Goal: Check status: Check status

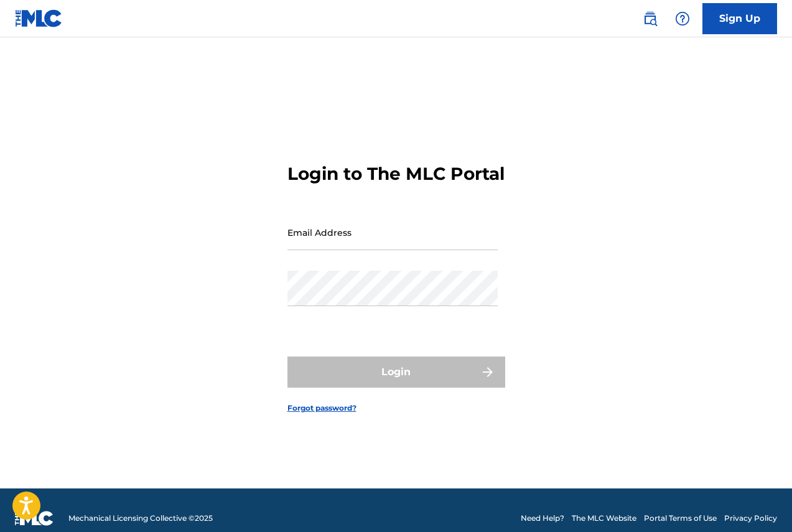
click at [351, 239] on input "Email Address" at bounding box center [392, 232] width 210 height 35
type input "[EMAIL_ADDRESS][DOMAIN_NAME]"
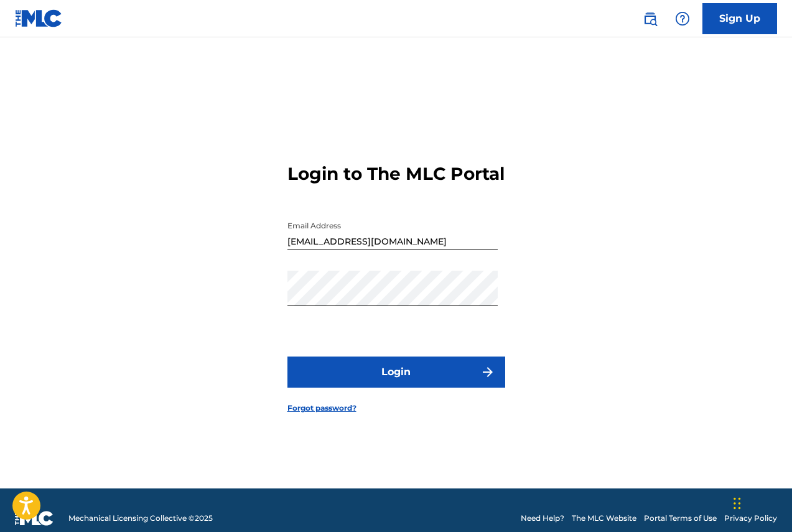
click at [402, 385] on button "Login" at bounding box center [396, 371] width 218 height 31
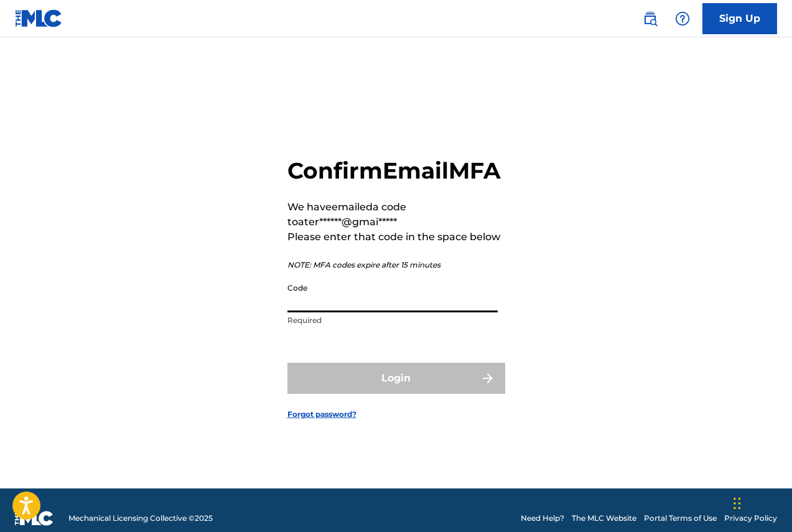
click at [301, 297] on input "Code" at bounding box center [392, 294] width 210 height 35
paste input "481193"
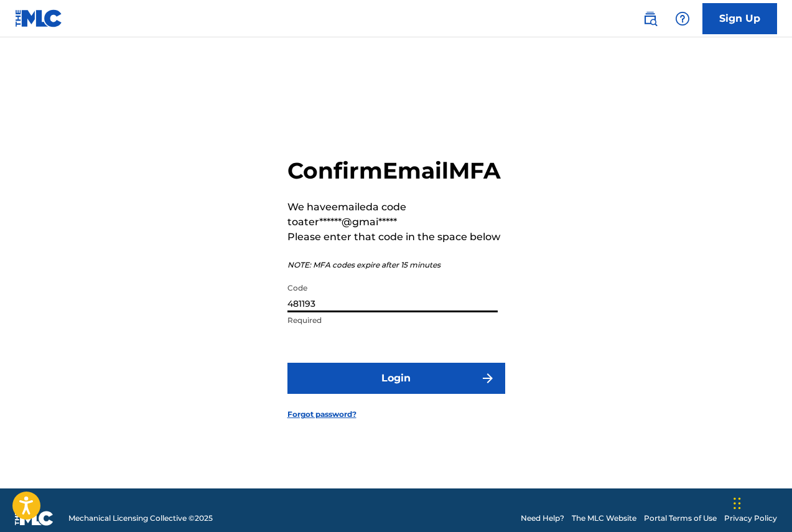
type input "481193"
click at [392, 394] on button "Login" at bounding box center [396, 378] width 218 height 31
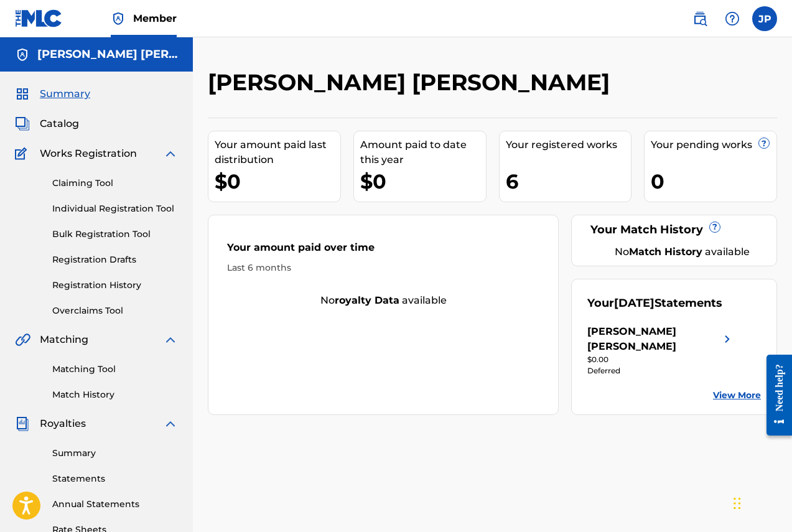
click at [90, 458] on link "Summary" at bounding box center [115, 453] width 126 height 13
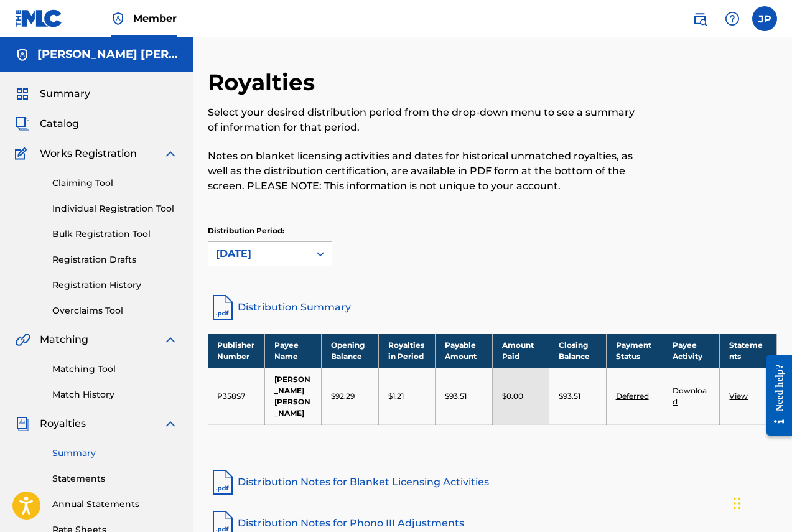
click at [644, 400] on link "Deferred" at bounding box center [632, 395] width 33 height 9
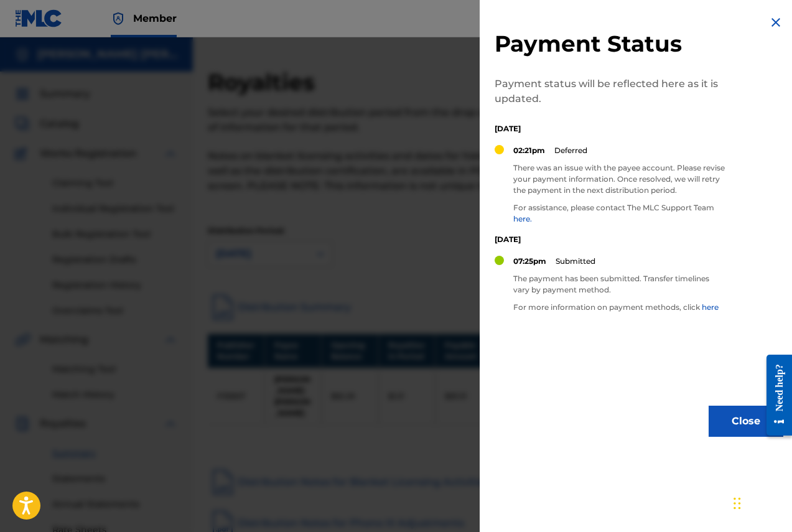
click at [424, 341] on div at bounding box center [396, 303] width 792 height 532
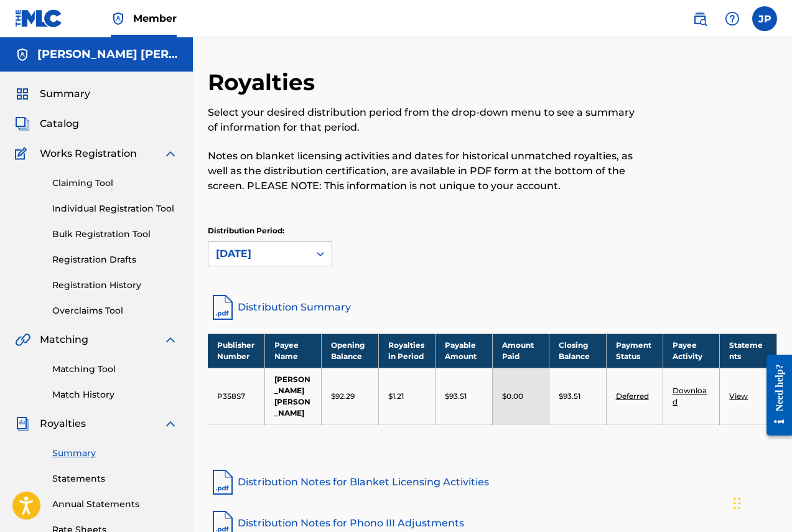
click at [735, 398] on link "View" at bounding box center [738, 395] width 19 height 9
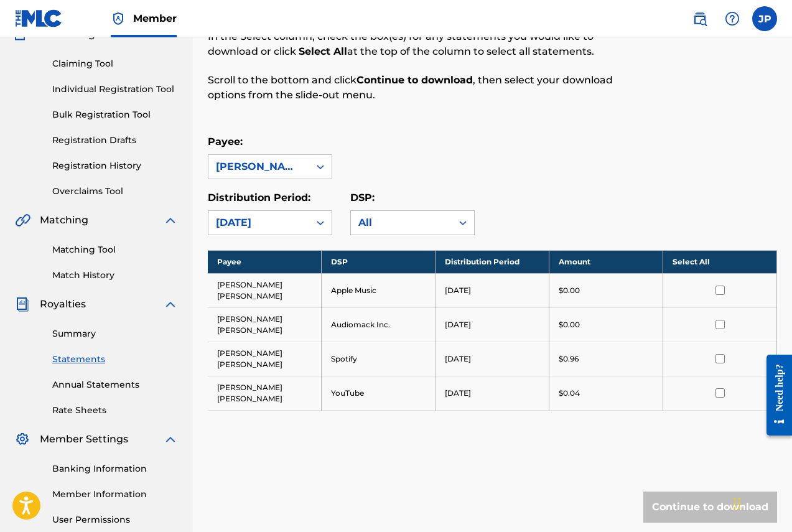
scroll to position [124, 0]
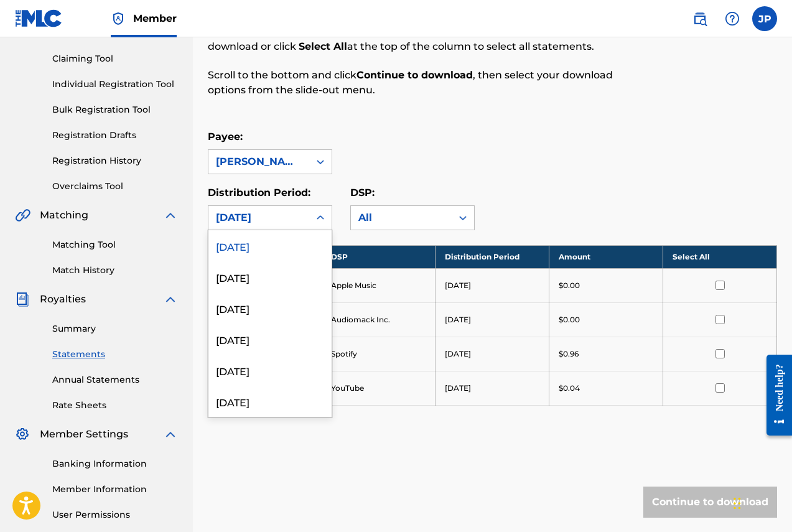
click at [309, 212] on div at bounding box center [320, 217] width 22 height 22
click at [259, 270] on div "[DATE]" at bounding box center [269, 276] width 123 height 31
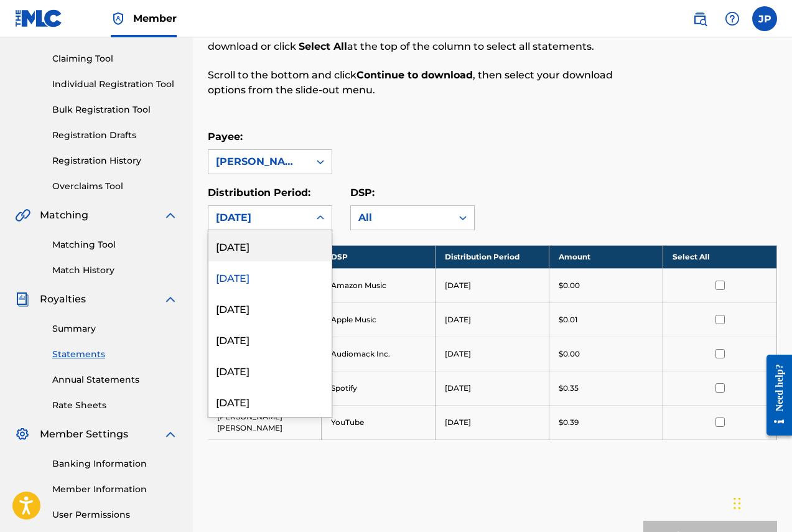
click at [288, 228] on div "[DATE]" at bounding box center [258, 218] width 101 height 24
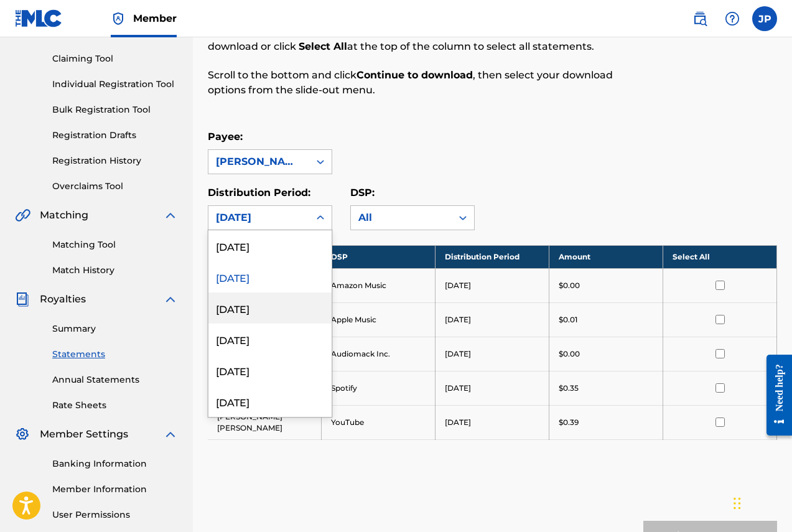
click at [262, 306] on div "[DATE]" at bounding box center [269, 307] width 123 height 31
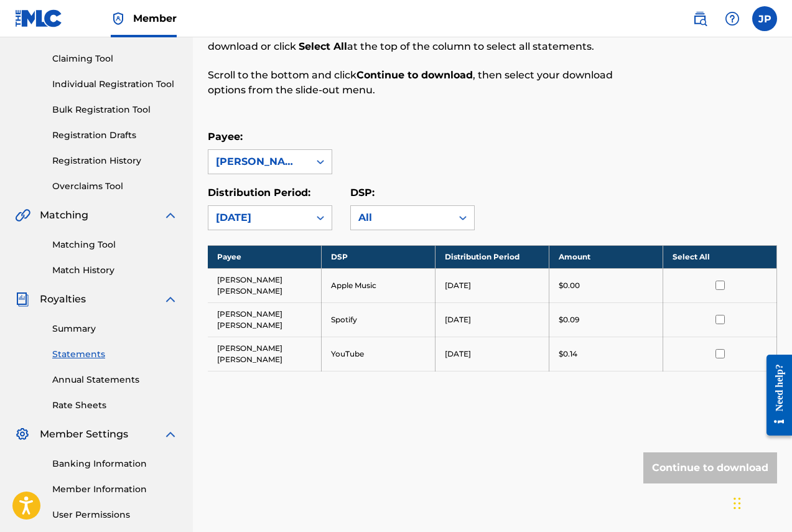
click at [305, 221] on div "[DATE]" at bounding box center [258, 218] width 101 height 24
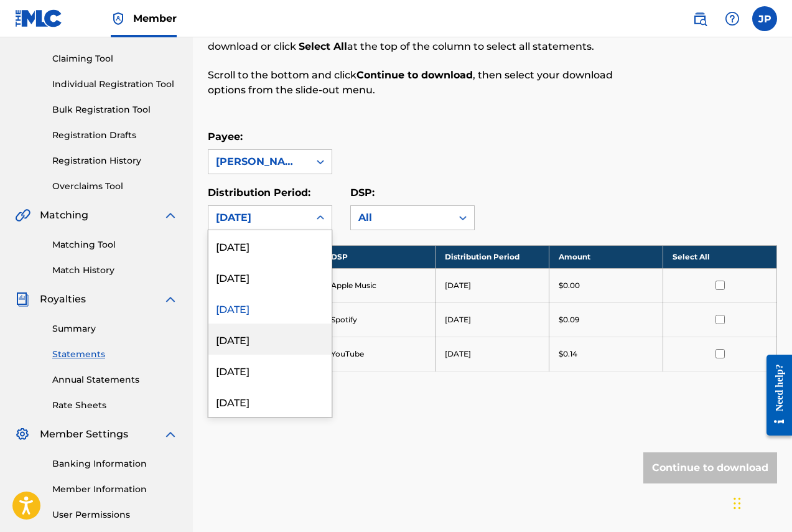
click at [274, 328] on div "[DATE]" at bounding box center [269, 338] width 123 height 31
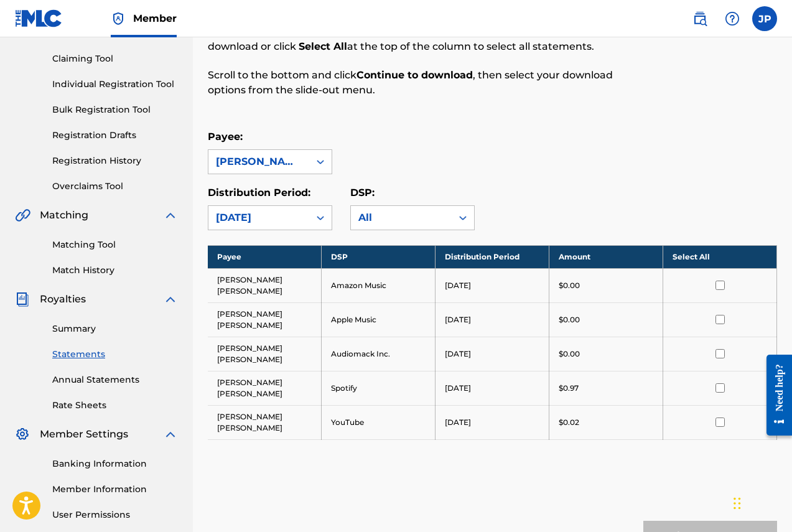
click at [288, 220] on div "[DATE]" at bounding box center [259, 217] width 86 height 15
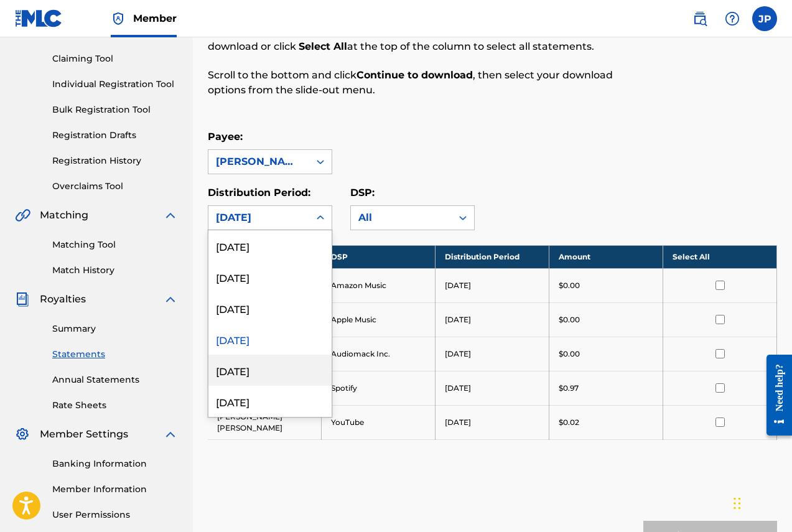
click at [283, 375] on div "[DATE]" at bounding box center [269, 369] width 123 height 31
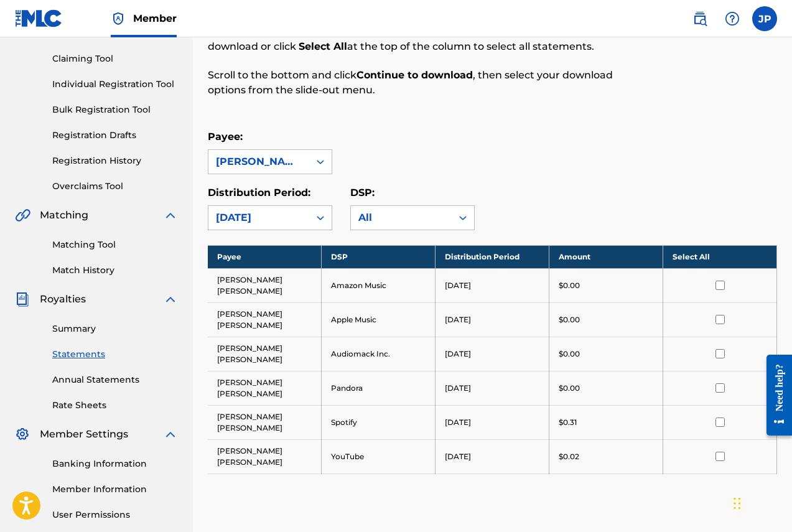
click at [309, 219] on div at bounding box center [320, 217] width 22 height 22
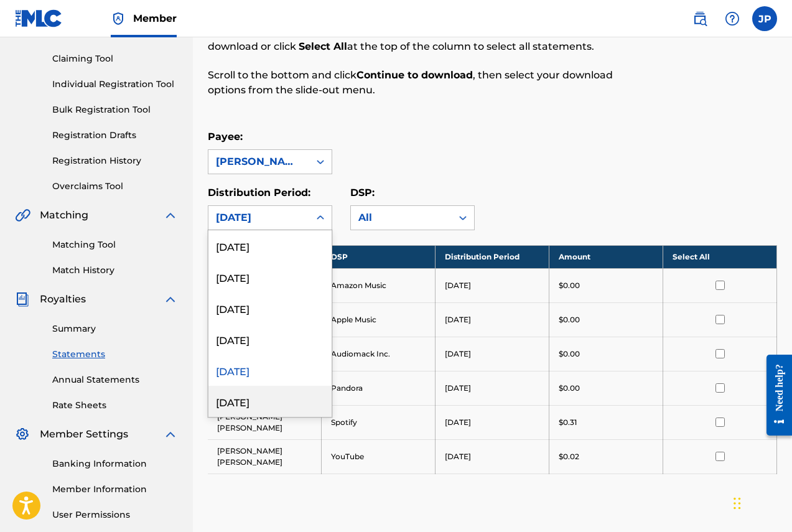
click at [279, 392] on div "[DATE]" at bounding box center [269, 401] width 123 height 31
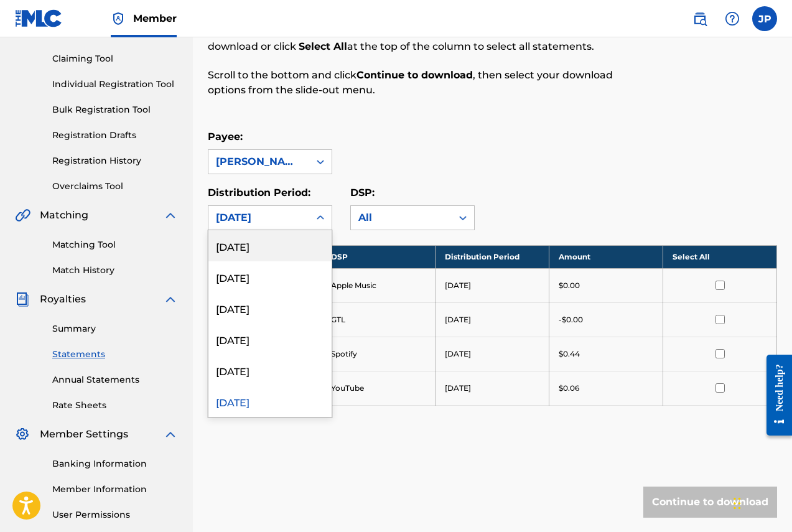
click at [325, 214] on icon at bounding box center [320, 217] width 12 height 12
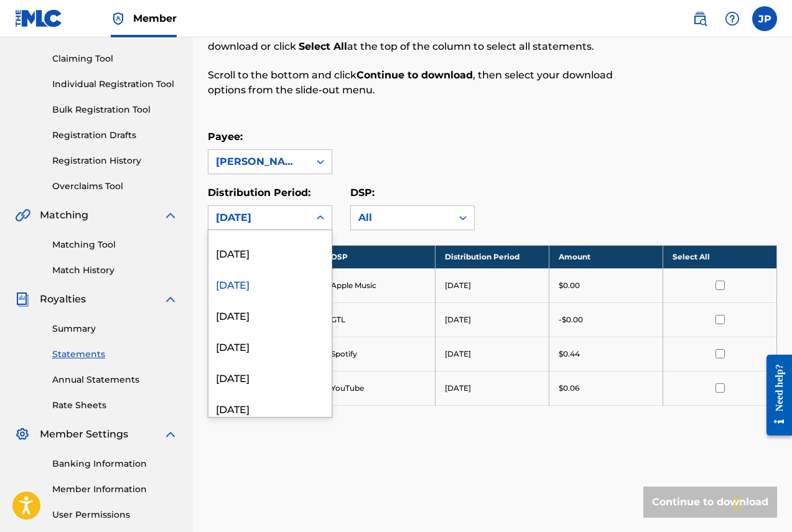
scroll to position [124, 0]
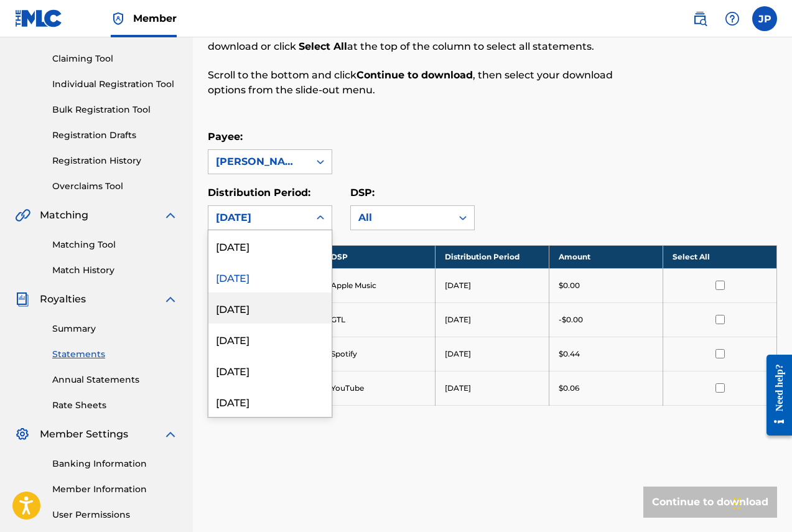
click at [278, 307] on div "[DATE]" at bounding box center [269, 307] width 123 height 31
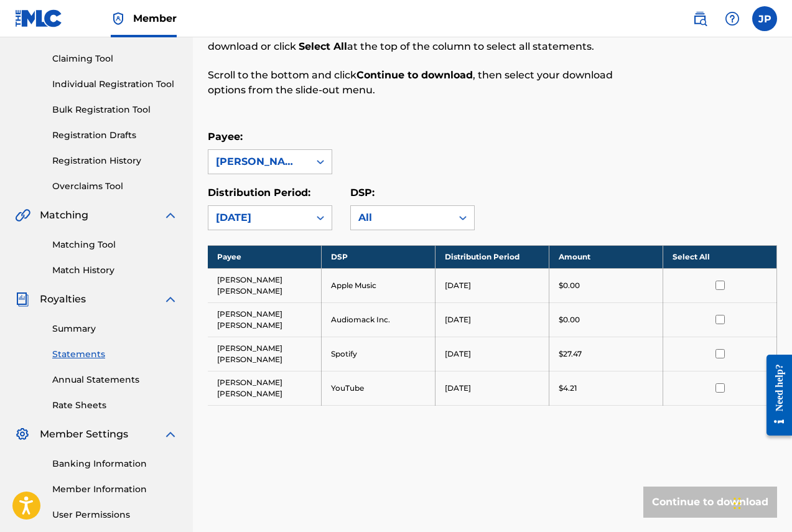
click at [306, 215] on div "[DATE]" at bounding box center [258, 218] width 101 height 24
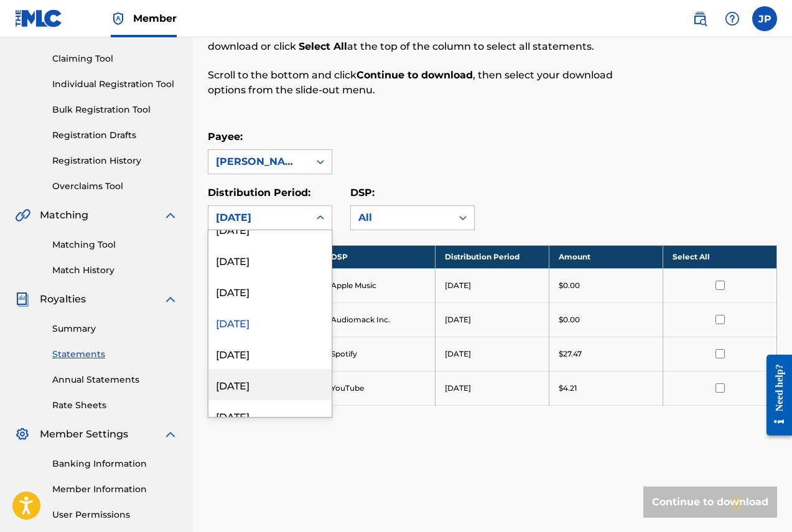
scroll to position [187, 0]
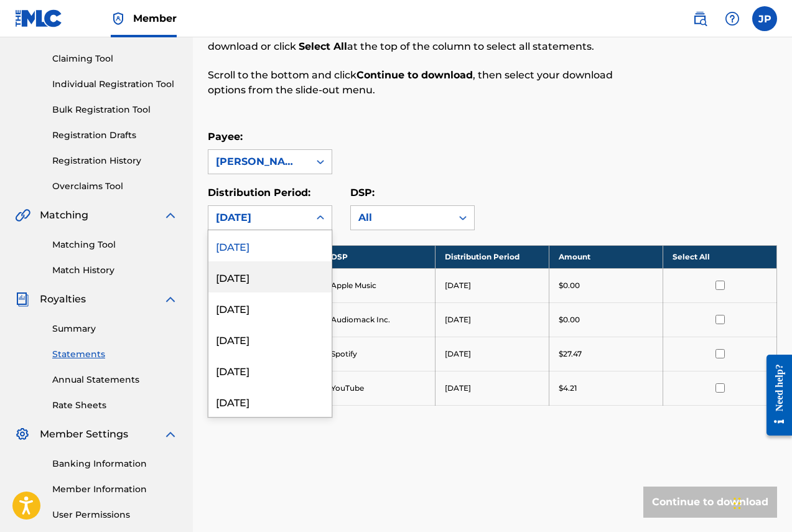
click at [252, 267] on div "[DATE]" at bounding box center [269, 276] width 123 height 31
